Goal: Task Accomplishment & Management: Use online tool/utility

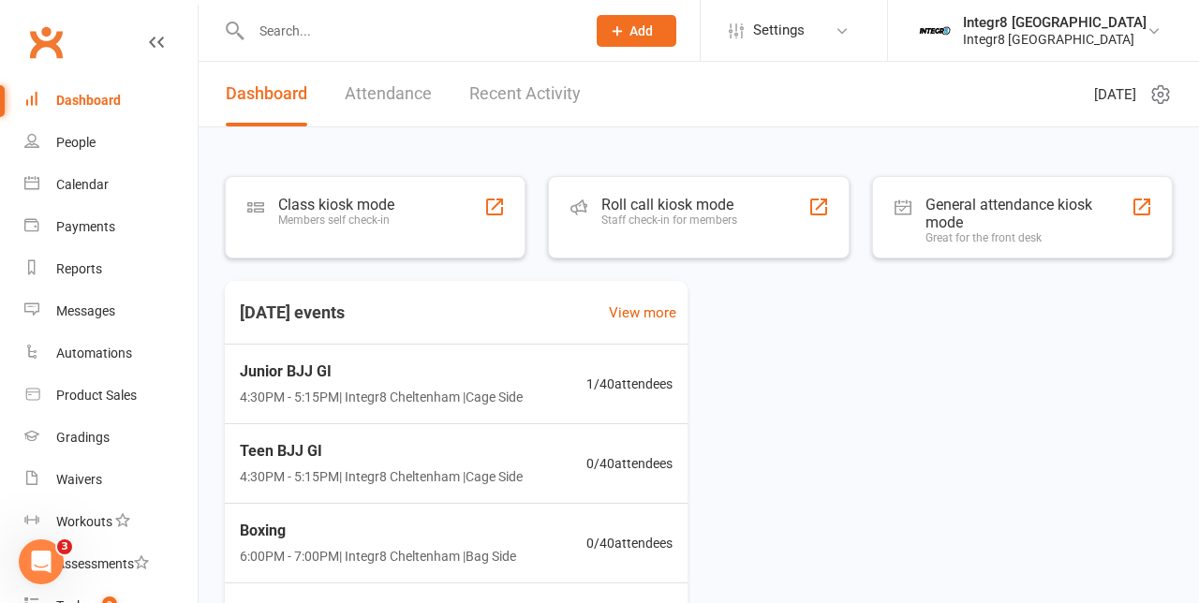
click at [326, 224] on div "Members self check-in" at bounding box center [336, 220] width 116 height 13
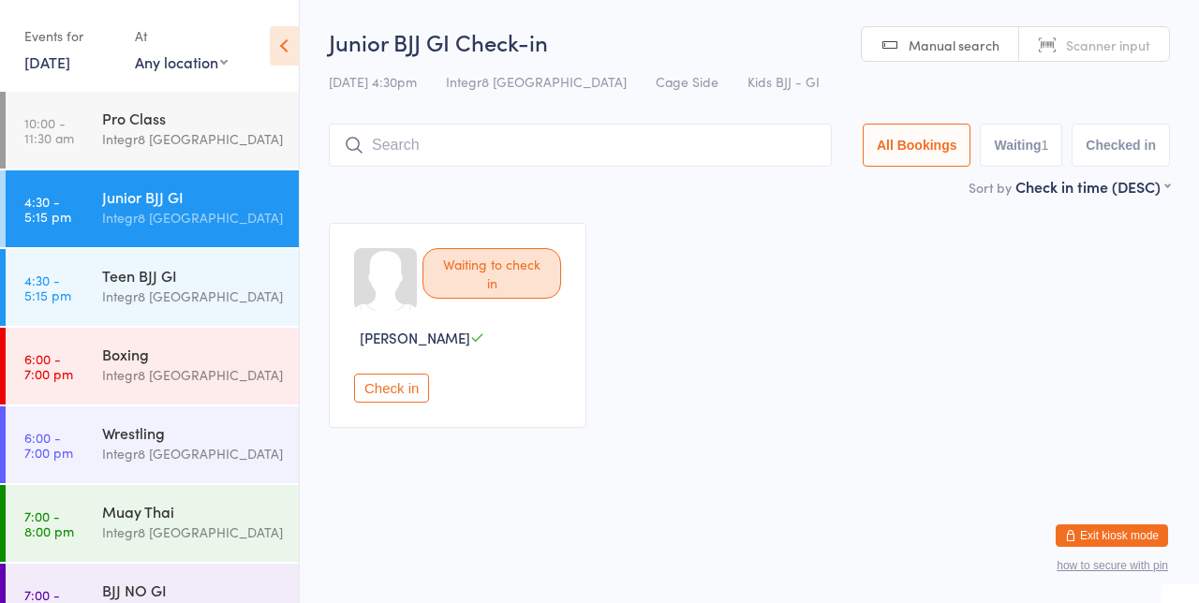
click at [410, 150] on input "search" at bounding box center [580, 145] width 503 height 43
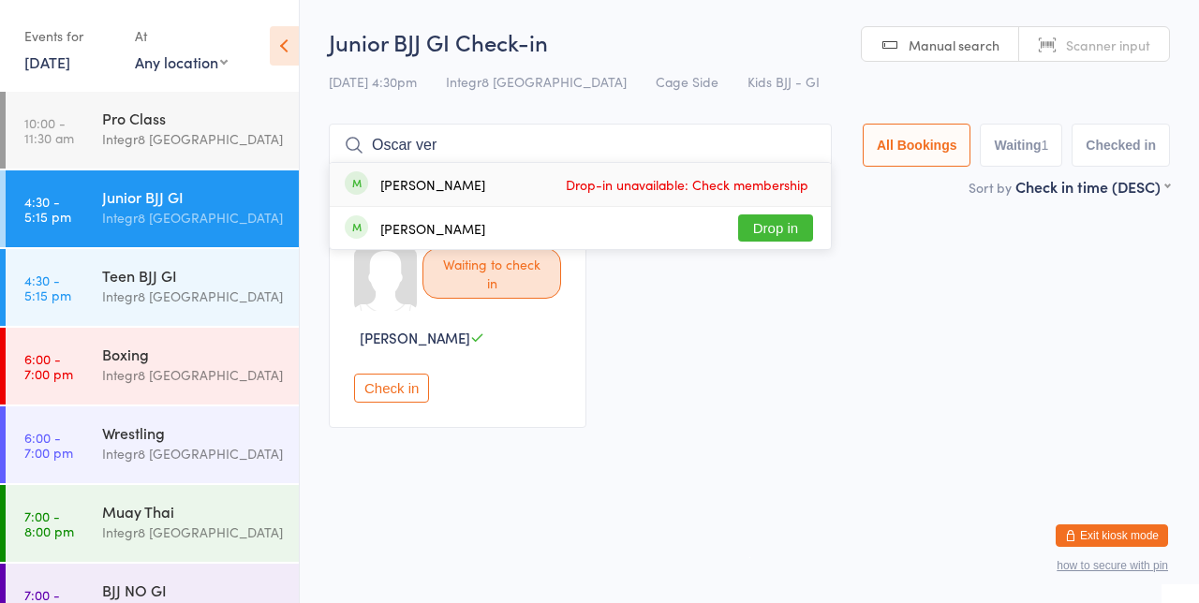
type input "Oscar ver"
click at [775, 223] on button "Drop in" at bounding box center [775, 227] width 75 height 27
